Goal: Find specific page/section: Find specific page/section

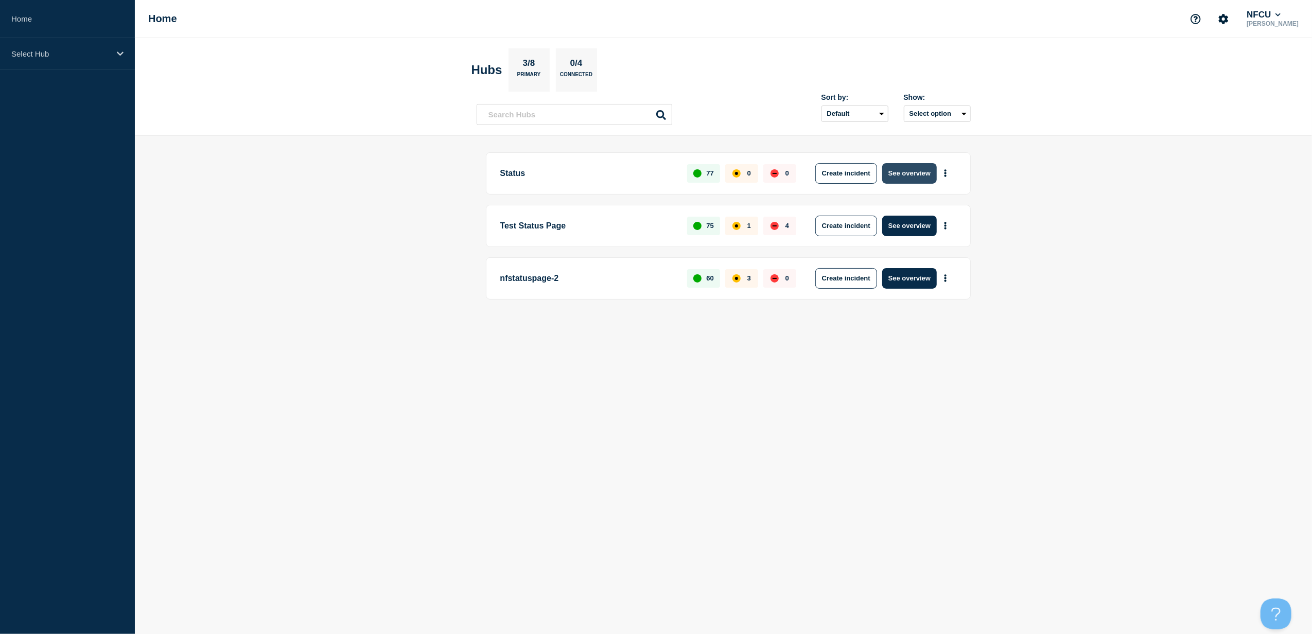
click at [915, 171] on button "See overview" at bounding box center [909, 173] width 55 height 21
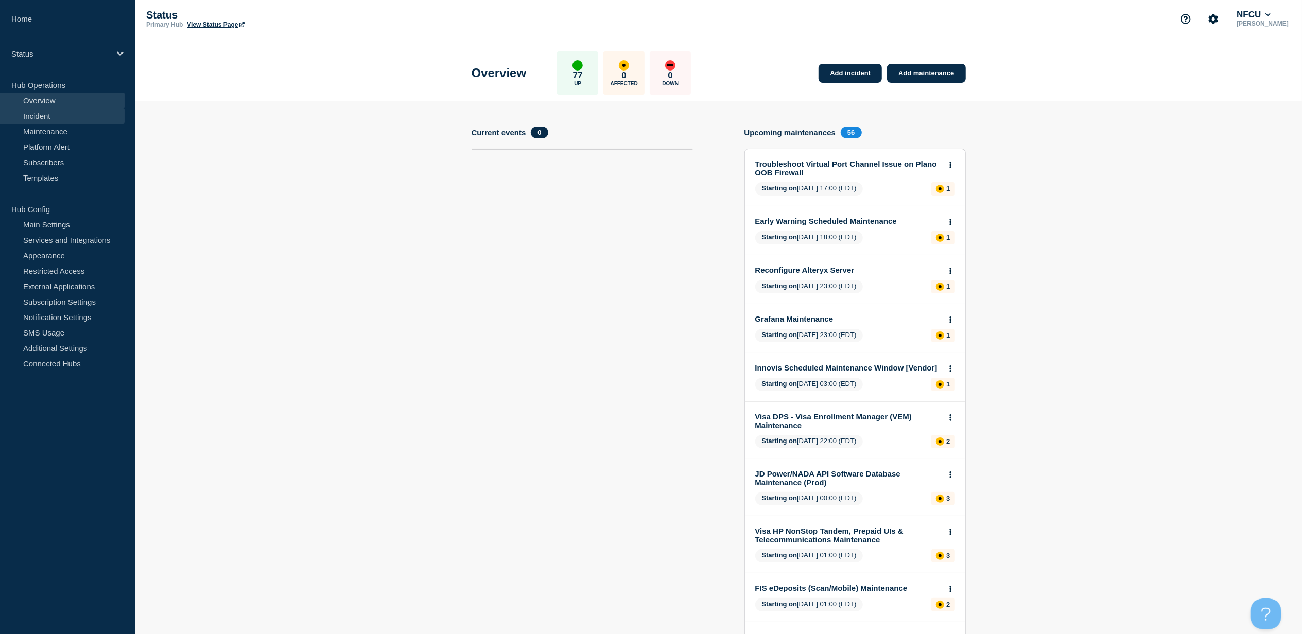
click at [42, 121] on link "Incident" at bounding box center [62, 115] width 125 height 15
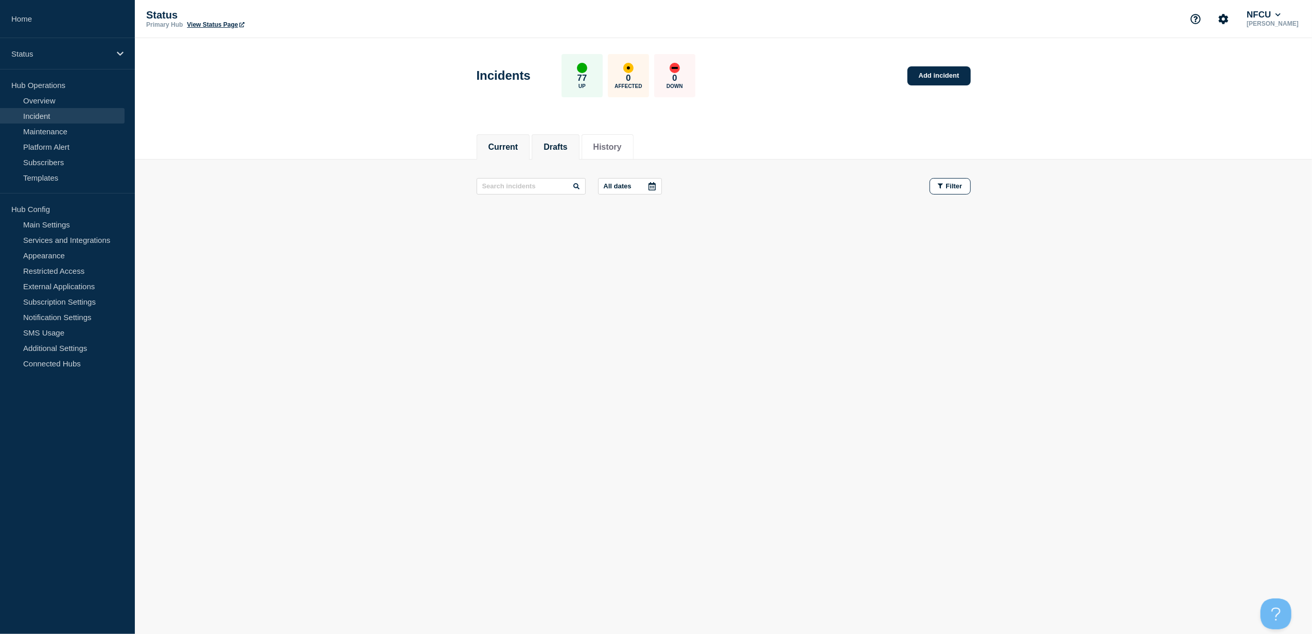
click at [579, 149] on li "Drafts" at bounding box center [555, 146] width 47 height 25
click at [629, 153] on li "History" at bounding box center [608, 146] width 52 height 25
